Goal: Information Seeking & Learning: Understand process/instructions

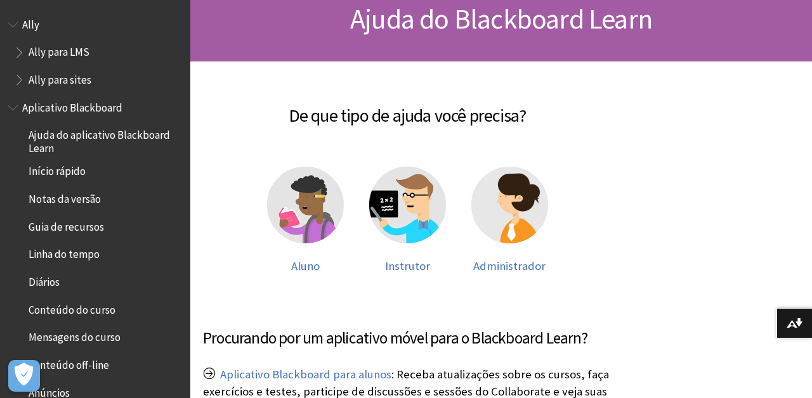
scroll to position [953, 0]
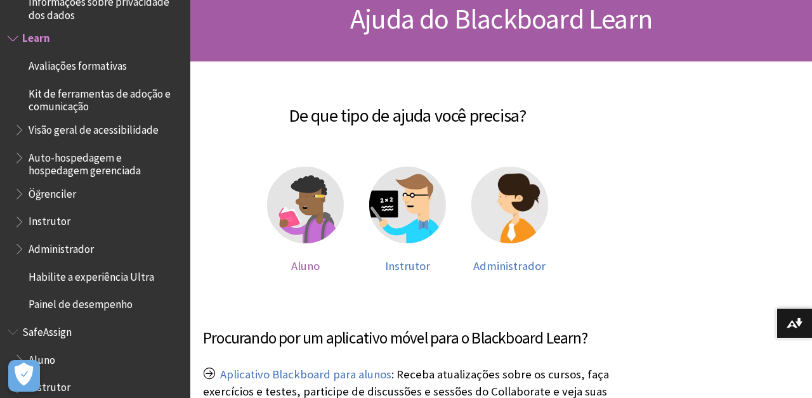
click at [307, 213] on img at bounding box center [305, 205] width 77 height 77
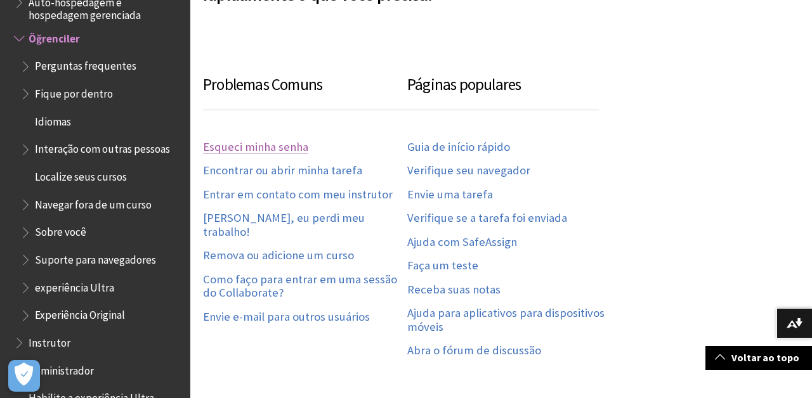
click at [256, 143] on link "Esqueci minha senha" at bounding box center [255, 147] width 105 height 15
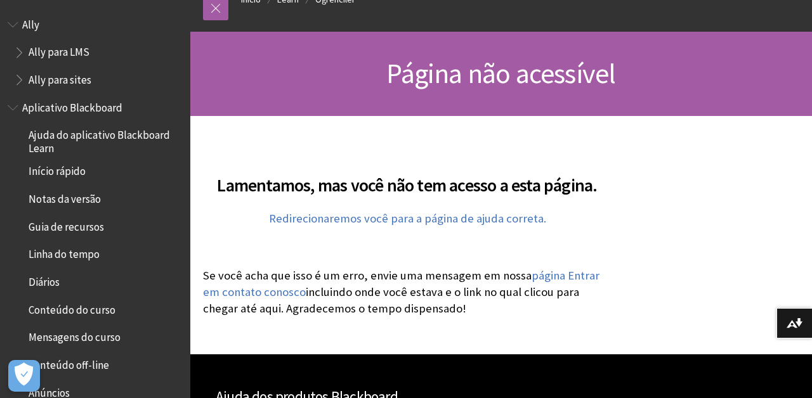
scroll to position [88, 0]
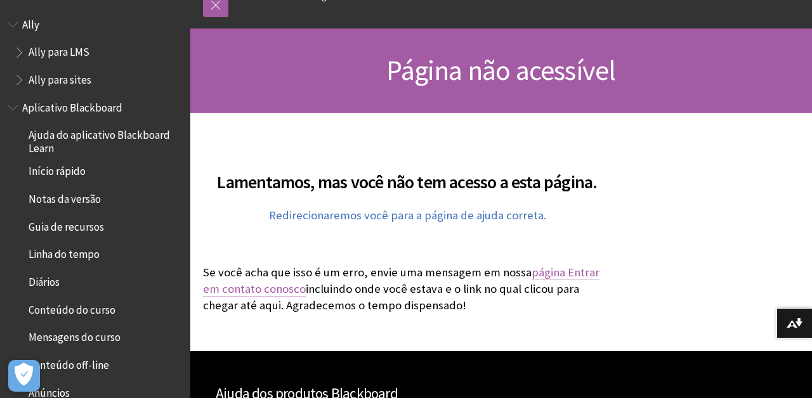
click at [562, 268] on link "página Entrar em contato conosco" at bounding box center [401, 281] width 396 height 32
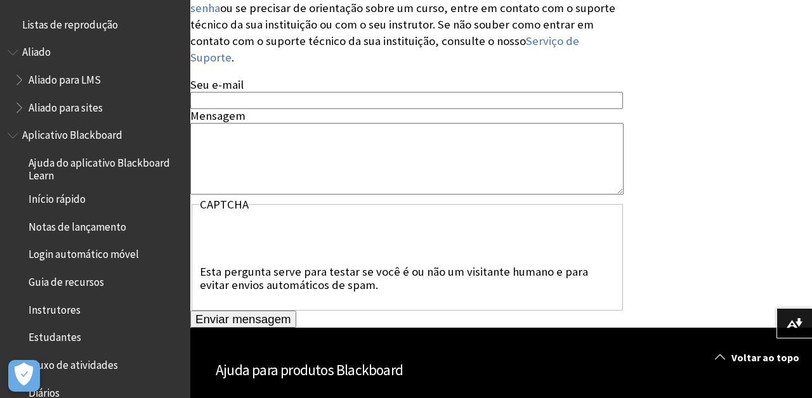
scroll to position [455, 0]
